Goal: Communication & Community: Answer question/provide support

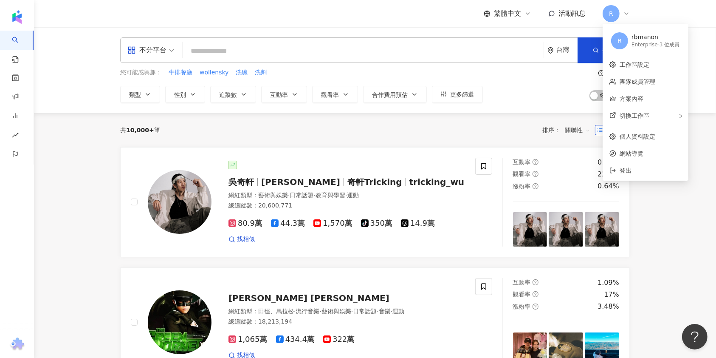
drag, startPoint x: 522, startPoint y: 95, endPoint x: 522, endPoint y: 90, distance: 5.1
click at [522, 94] on div "您可能感興趣： 牛排餐廳 wollensky 洗碗 洗劑 類型 性別 追蹤數 互動率 觀看率 合作費用預估 更多篩選 搜尋指引 AI 開啟 AI 關閉" at bounding box center [375, 85] width 510 height 35
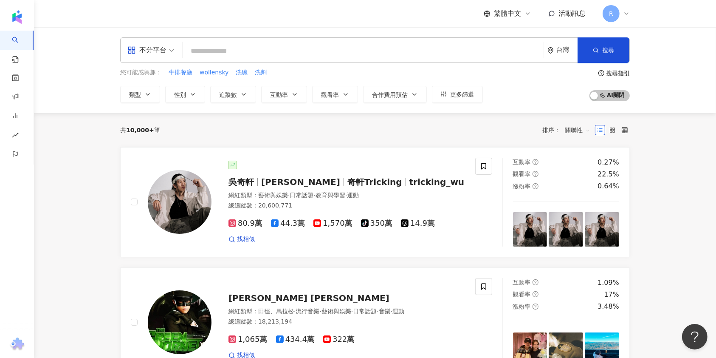
click at [558, 19] on div "繁體中文 活動訊息 R" at bounding box center [557, 13] width 146 height 17
click at [564, 13] on span "活動訊息" at bounding box center [572, 13] width 27 height 8
click at [625, 15] on icon at bounding box center [626, 13] width 7 height 7
click at [555, 14] on div "活動訊息" at bounding box center [567, 13] width 37 height 9
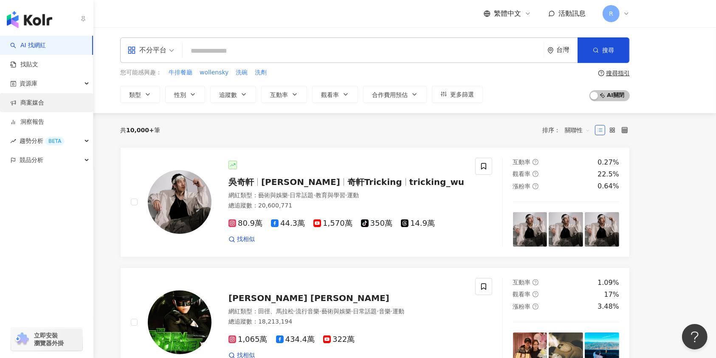
click at [44, 104] on link "商案媒合" at bounding box center [27, 103] width 34 height 8
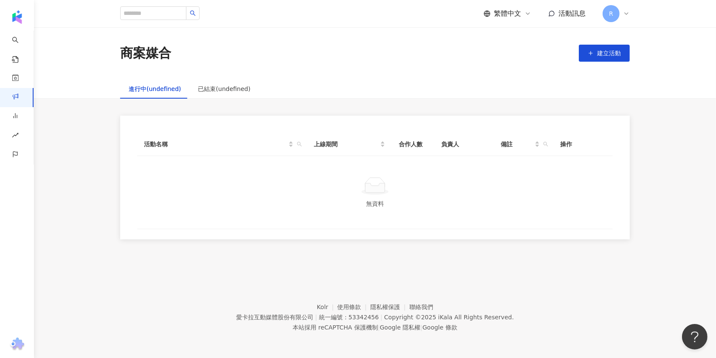
click at [182, 79] on div "進行中(undefined)" at bounding box center [154, 89] width 69 height 20
click at [177, 94] on div "進行中(undefined)" at bounding box center [154, 89] width 69 height 20
click at [214, 92] on div "已結束(undefined)" at bounding box center [224, 88] width 52 height 9
click at [135, 90] on div "進行中(undefined)" at bounding box center [155, 88] width 52 height 9
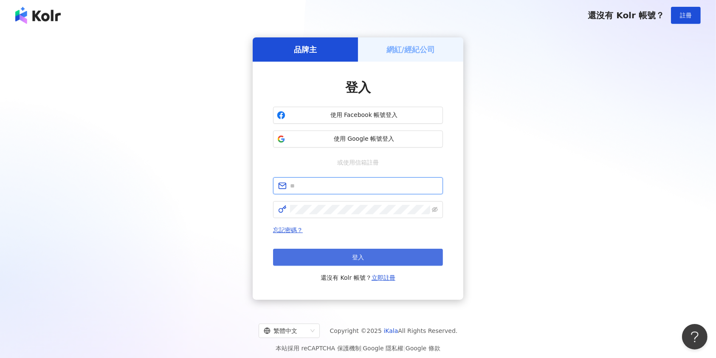
type input "**********"
click at [405, 254] on button "登入" at bounding box center [358, 257] width 170 height 17
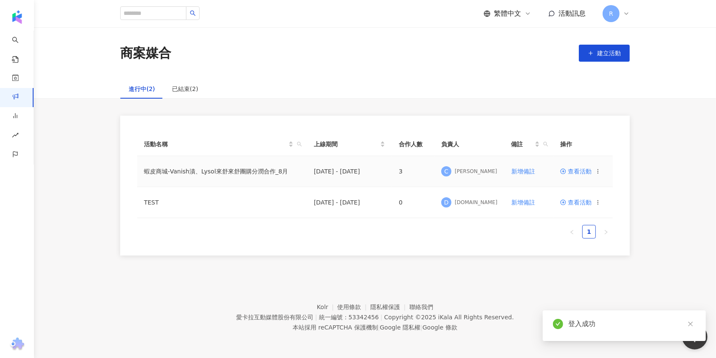
click at [383, 176] on td "2025/8/20 - 2025/9/30" at bounding box center [349, 171] width 85 height 31
drag, startPoint x: 362, startPoint y: 172, endPoint x: 336, endPoint y: 172, distance: 25.1
click at [361, 172] on td "2025/8/20 - 2025/9/30" at bounding box center [349, 171] width 85 height 31
click at [184, 170] on td "蝦皮商城-Vanish漬、Lysol來舒來舒團購分潤合作_8月" at bounding box center [222, 171] width 170 height 31
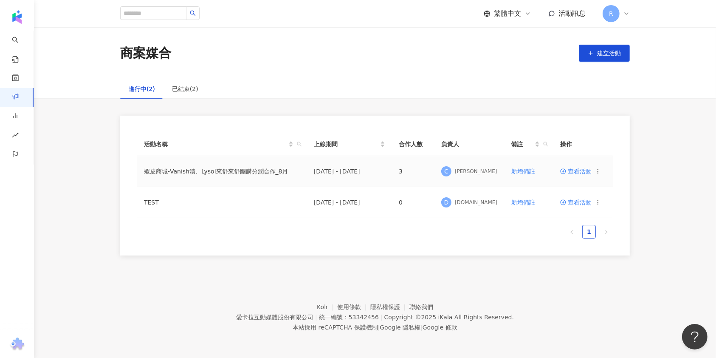
click at [571, 170] on span "查看活動" at bounding box center [575, 171] width 31 height 6
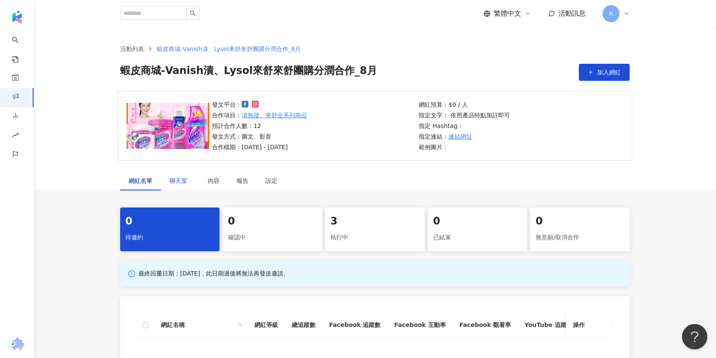
click at [178, 181] on span "聊天室" at bounding box center [180, 181] width 21 height 6
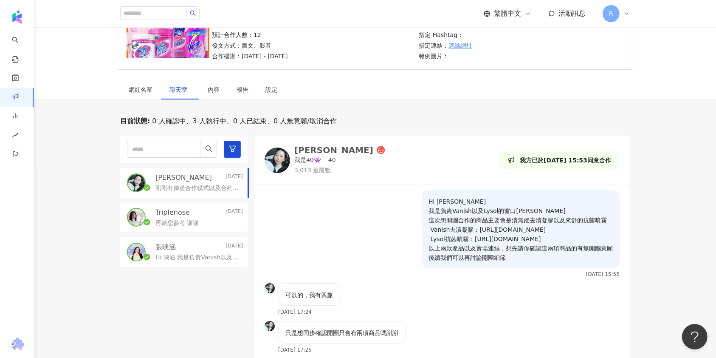
scroll to position [113, 0]
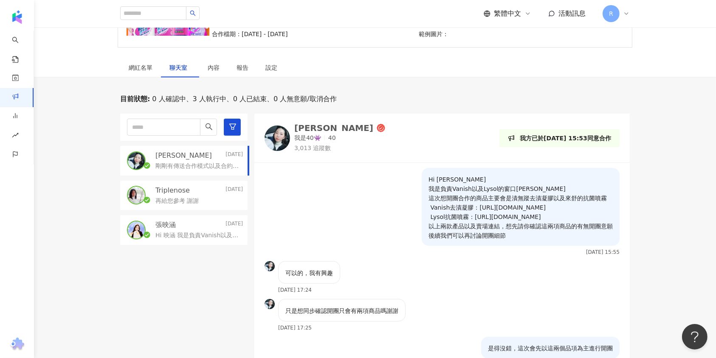
click at [180, 189] on p "Triplenose" at bounding box center [173, 190] width 34 height 9
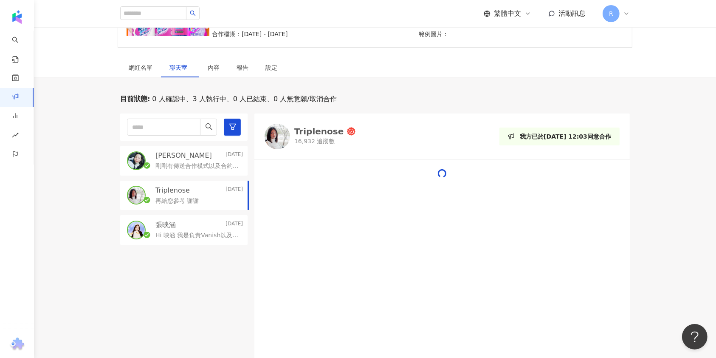
click at [188, 156] on div "Jocelyn 2025/8/15" at bounding box center [200, 155] width 88 height 9
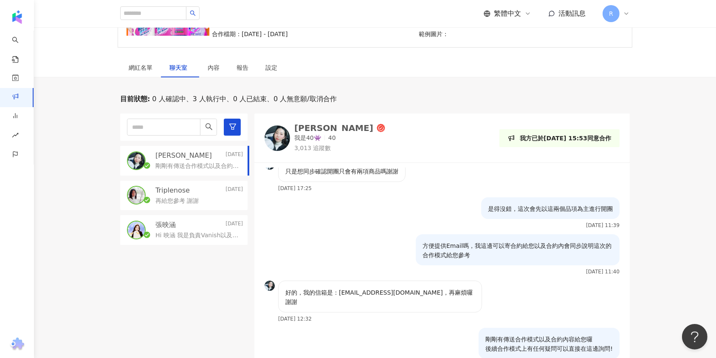
click at [196, 193] on div "Triplenose 2025/8/14" at bounding box center [200, 190] width 88 height 9
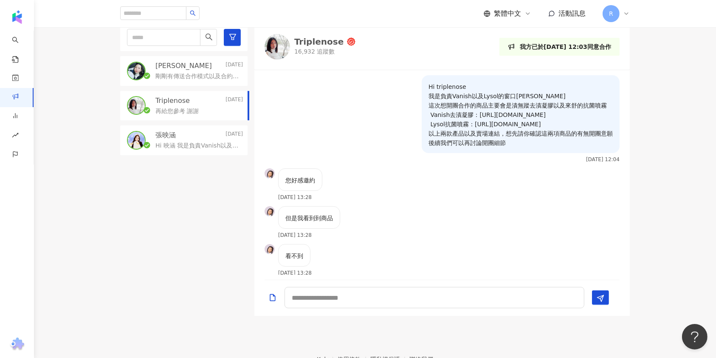
scroll to position [141, 0]
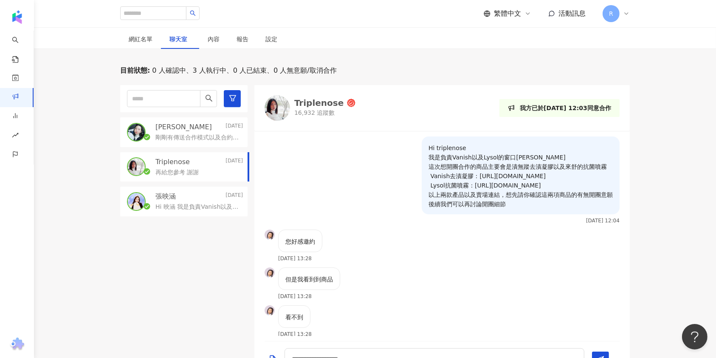
click at [292, 104] on div "Triplenose 16,932 追蹤數" at bounding box center [310, 107] width 91 height 25
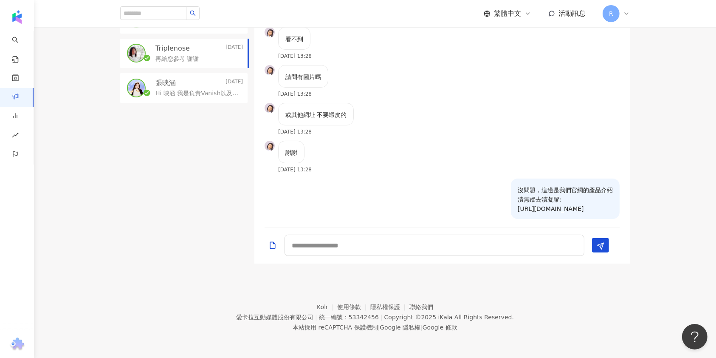
scroll to position [277, 0]
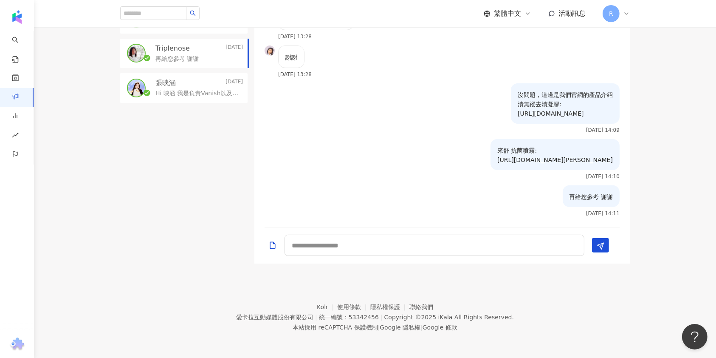
drag, startPoint x: 413, startPoint y: 86, endPoint x: 587, endPoint y: 118, distance: 177.0
click at [587, 118] on div "沒問題，這邊是我們官網的產品介紹 漬無蹤去漬凝膠: https://vanish.com.tw/portfolio-item/%e6%bc%ac%e7%84%…" at bounding box center [565, 103] width 109 height 40
copy p "漬無蹤去漬凝膠: https://vanish.com.tw/portfolio-item/%e6%bc%ac%e7%84%a1%e8%b9%a4%e8%a1…"
click at [498, 160] on p "來舒 抗菌噴霧: https://www.lysol.com.tw/product_d.php?lang=tw&tb=2&id=196" at bounding box center [556, 155] width 116 height 19
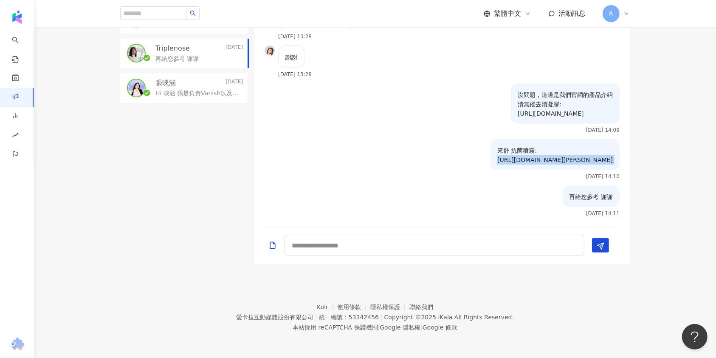
click at [498, 160] on p "來舒 抗菌噴霧: https://www.lysol.com.tw/product_d.php?lang=tw&tb=2&id=196" at bounding box center [556, 155] width 116 height 19
copy p "https://www.lysol.com.tw/product_d.php?lang=tw&tb=2&id=196"
drag, startPoint x: 424, startPoint y: 155, endPoint x: 432, endPoint y: 149, distance: 9.7
click at [491, 155] on div "來舒 抗菌噴霧: https://www.lysol.com.tw/product_d.php?lang=tw&tb=2&id=196" at bounding box center [555, 154] width 129 height 31
drag, startPoint x: 424, startPoint y: 151, endPoint x: 461, endPoint y: 153, distance: 36.6
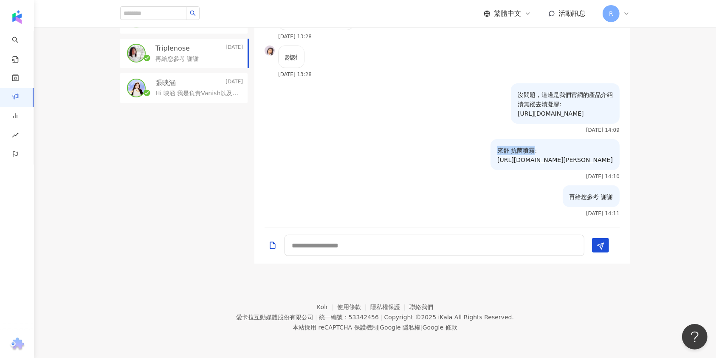
click at [491, 153] on div "來舒 抗菌噴霧: https://www.lysol.com.tw/product_d.php?lang=tw&tb=2&id=196" at bounding box center [555, 154] width 129 height 31
copy p "來舒 抗菌噴霧"
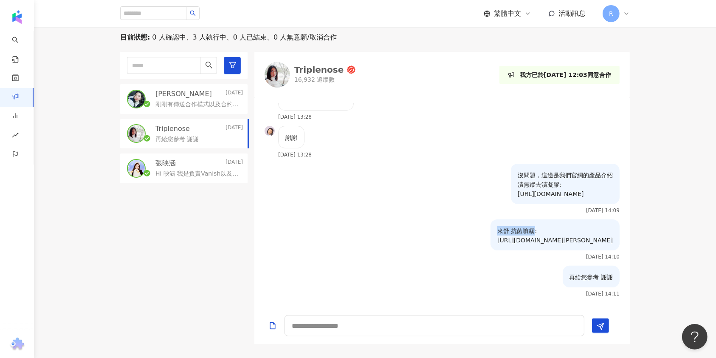
scroll to position [141, 0]
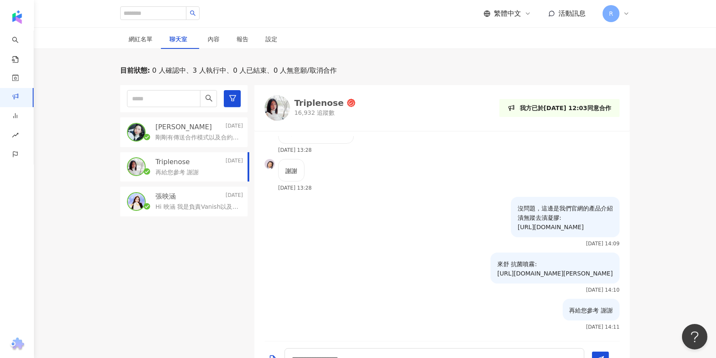
drag, startPoint x: 191, startPoint y: 138, endPoint x: 194, endPoint y: 132, distance: 6.1
click at [192, 138] on p "剛剛有傳送合作模式以及合約內容給您囉 後續合作模式上有任何疑問可以直接在這邊詢問!" at bounding box center [198, 137] width 84 height 8
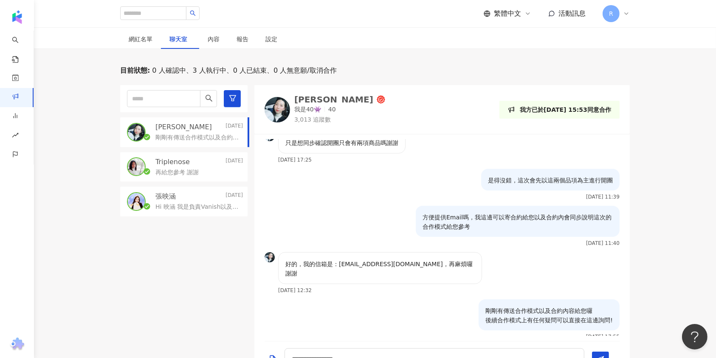
click at [315, 98] on div "Jocelyn" at bounding box center [333, 99] width 79 height 8
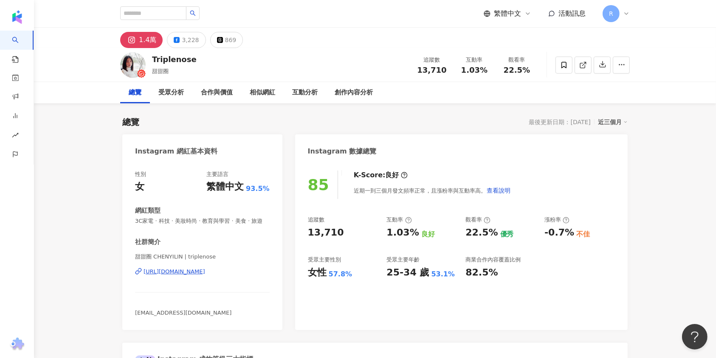
click at [139, 42] on button "1.4萬" at bounding box center [141, 40] width 42 height 16
click at [133, 68] on img at bounding box center [132, 64] width 25 height 25
click at [170, 62] on div "Triplenose" at bounding box center [174, 59] width 45 height 11
click at [537, 61] on link at bounding box center [583, 65] width 17 height 17
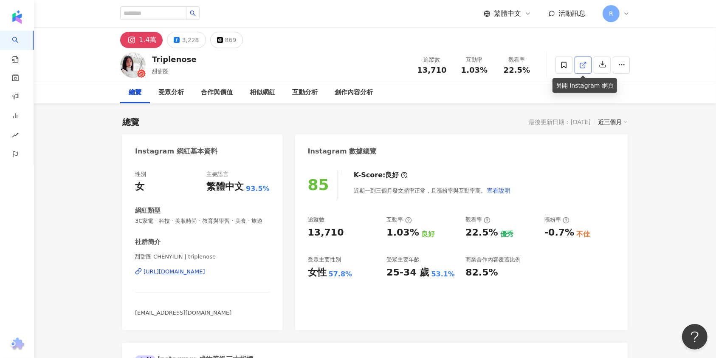
click at [537, 64] on icon at bounding box center [584, 65] width 8 height 8
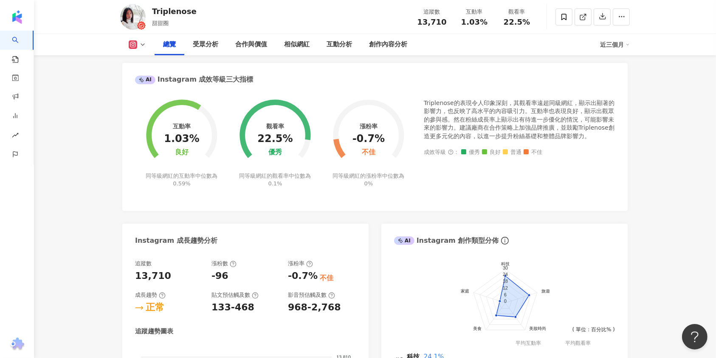
scroll to position [283, 0]
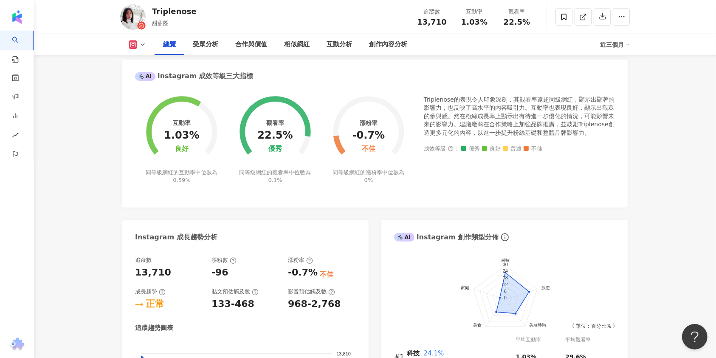
click at [172, 6] on div "Triplenose" at bounding box center [174, 11] width 45 height 11
copy div "Triplenose"
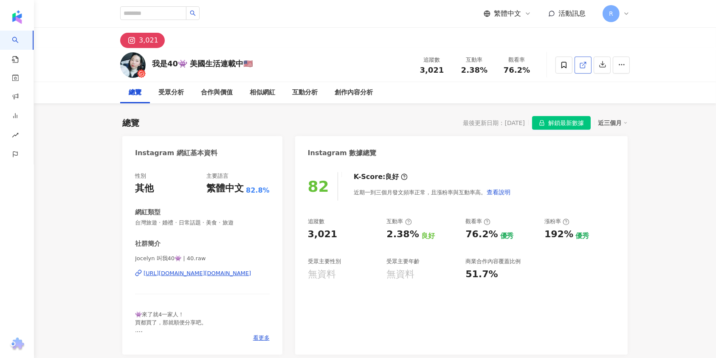
click at [587, 65] on icon at bounding box center [584, 65] width 8 height 8
